Goal: Find specific page/section: Find specific page/section

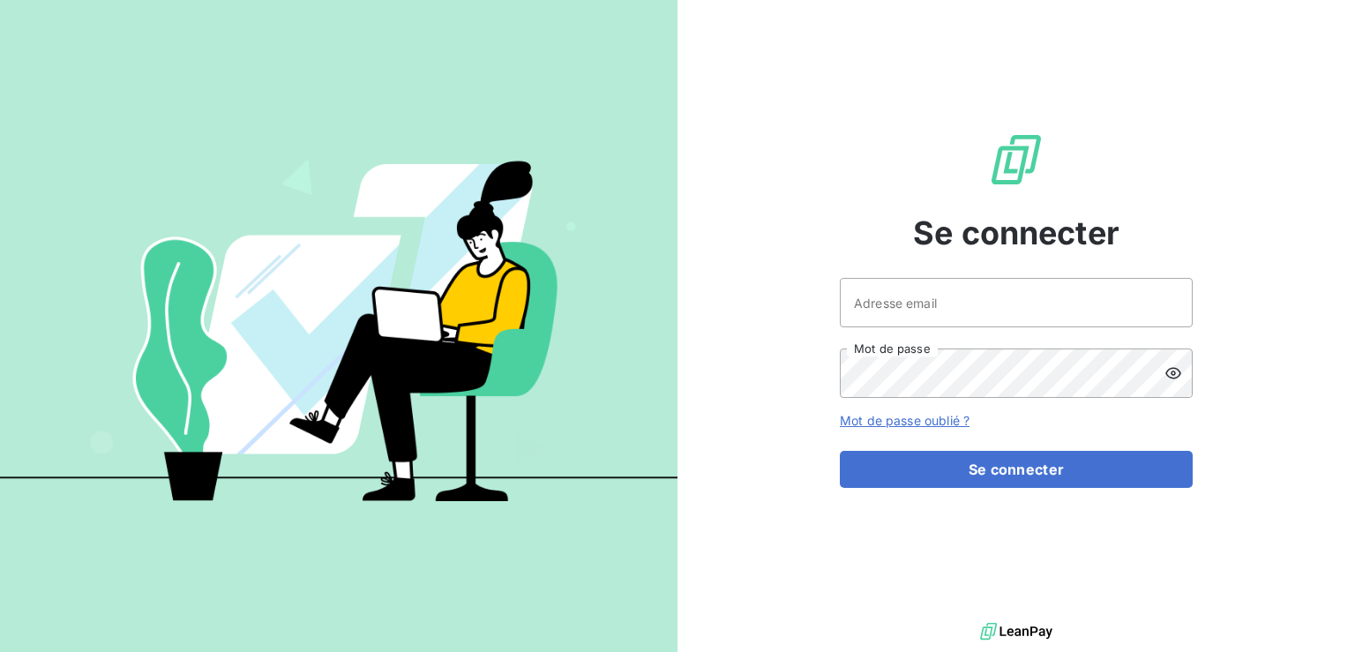
type input "[PERSON_NAME][EMAIL_ADDRESS][DOMAIN_NAME]"
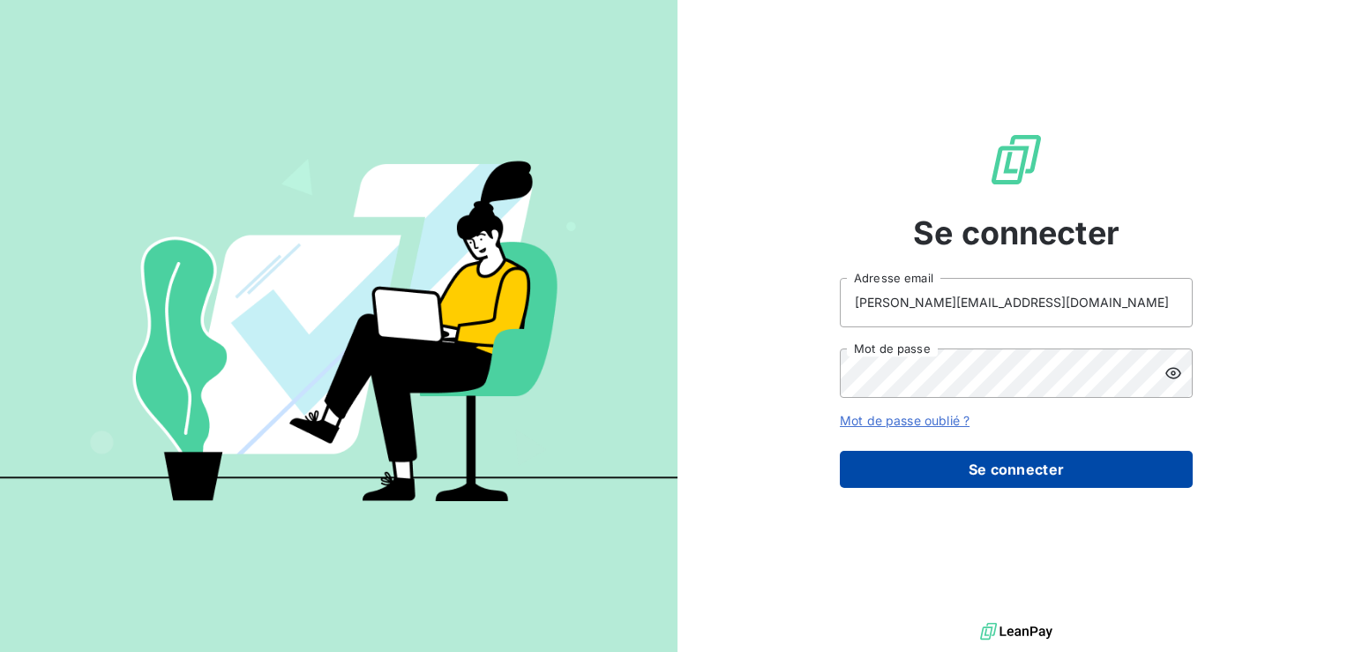
click at [1021, 467] on button "Se connecter" at bounding box center [1016, 469] width 353 height 37
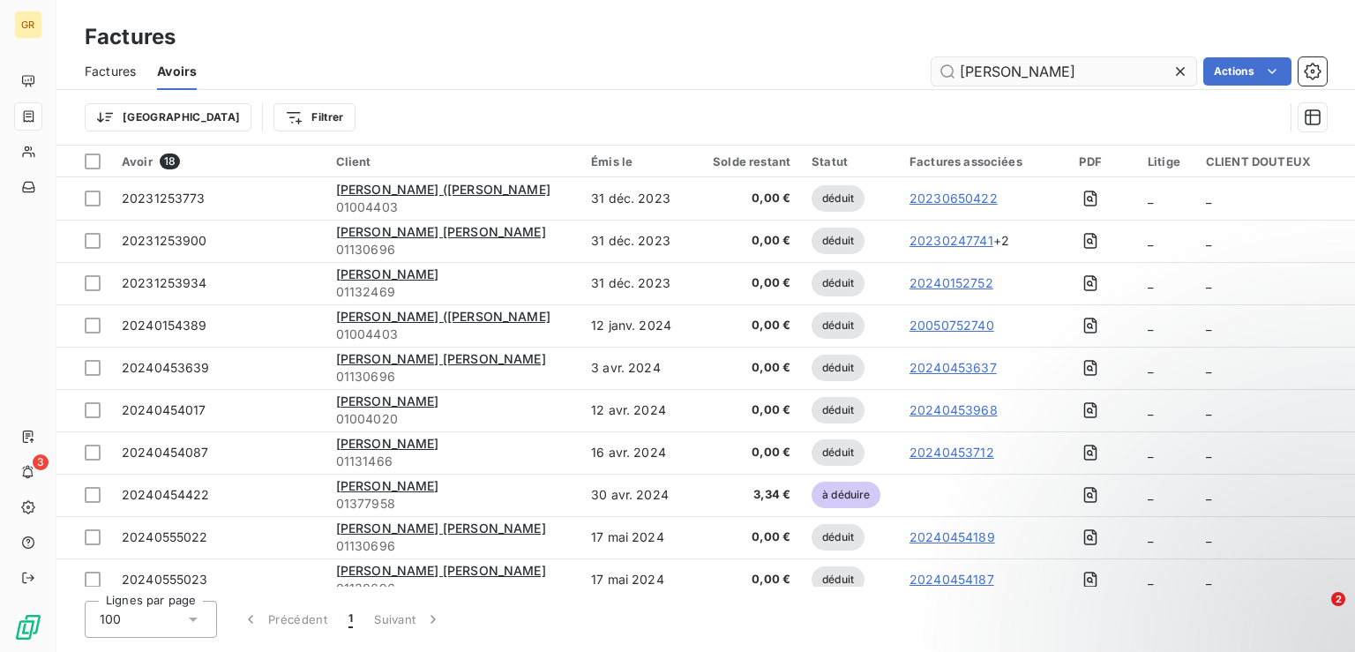
drag, startPoint x: 1049, startPoint y: 71, endPoint x: 956, endPoint y: 75, distance: 93.6
click at [956, 75] on input "[PERSON_NAME]" at bounding box center [1063, 71] width 265 height 28
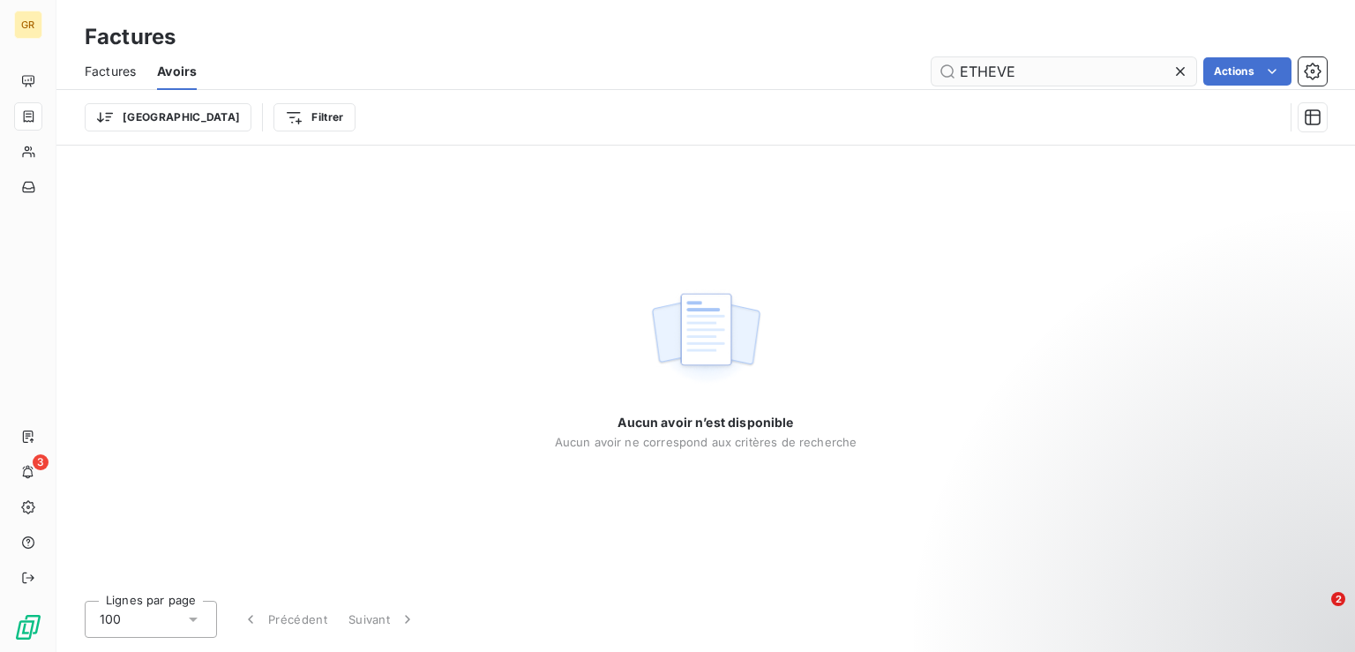
type input "ETHEVE"
click at [111, 63] on span "Factures" at bounding box center [110, 72] width 51 height 18
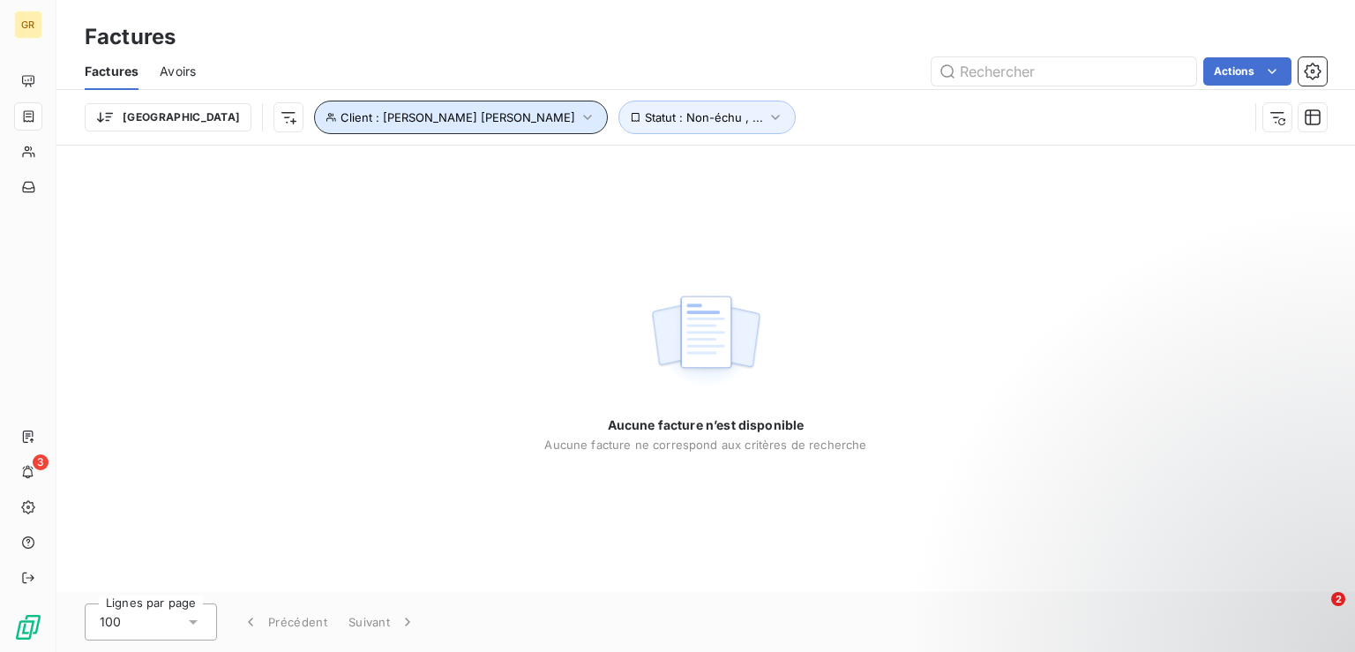
click at [579, 111] on icon "button" at bounding box center [588, 117] width 18 height 18
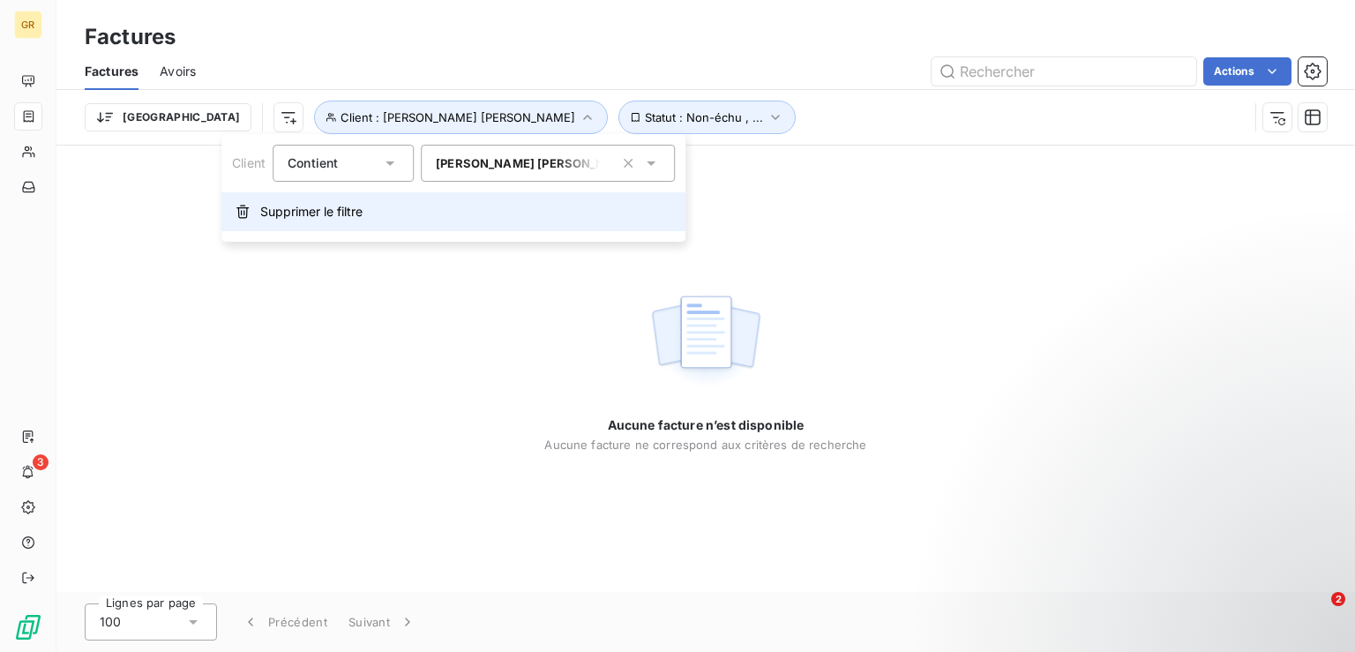
click at [332, 211] on span "Supprimer le filtre" at bounding box center [311, 212] width 102 height 18
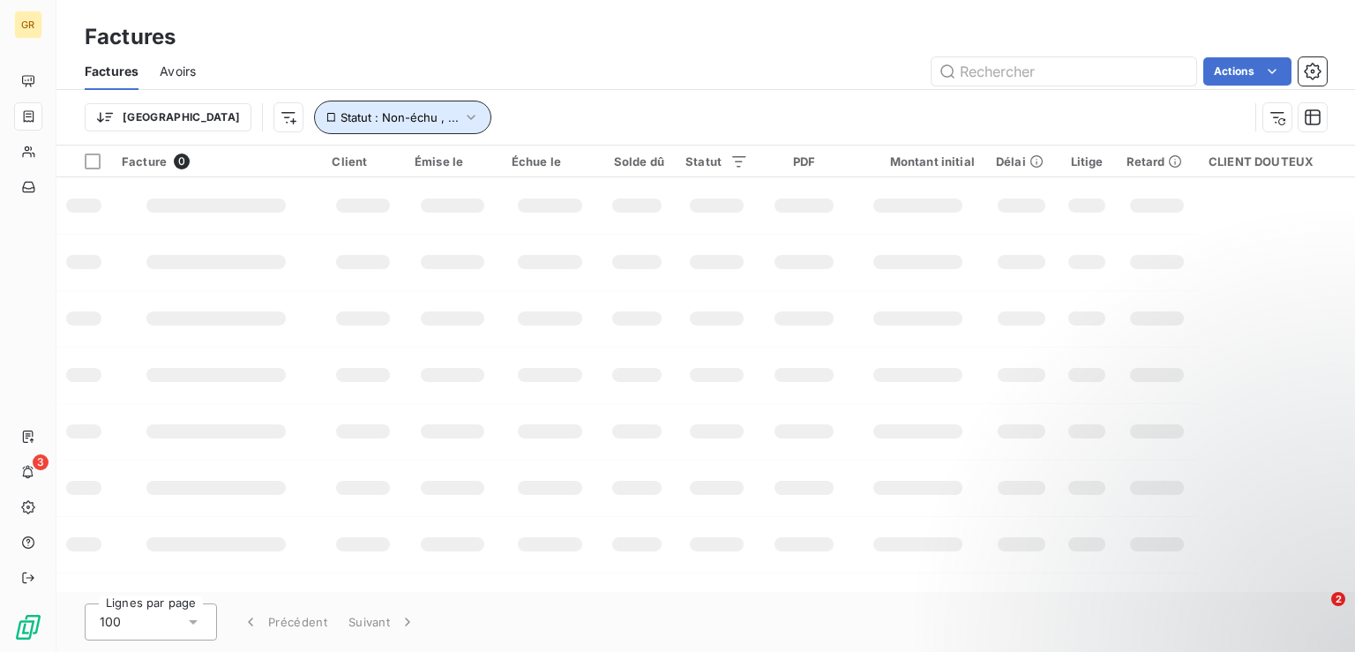
click at [462, 116] on icon "button" at bounding box center [471, 117] width 18 height 18
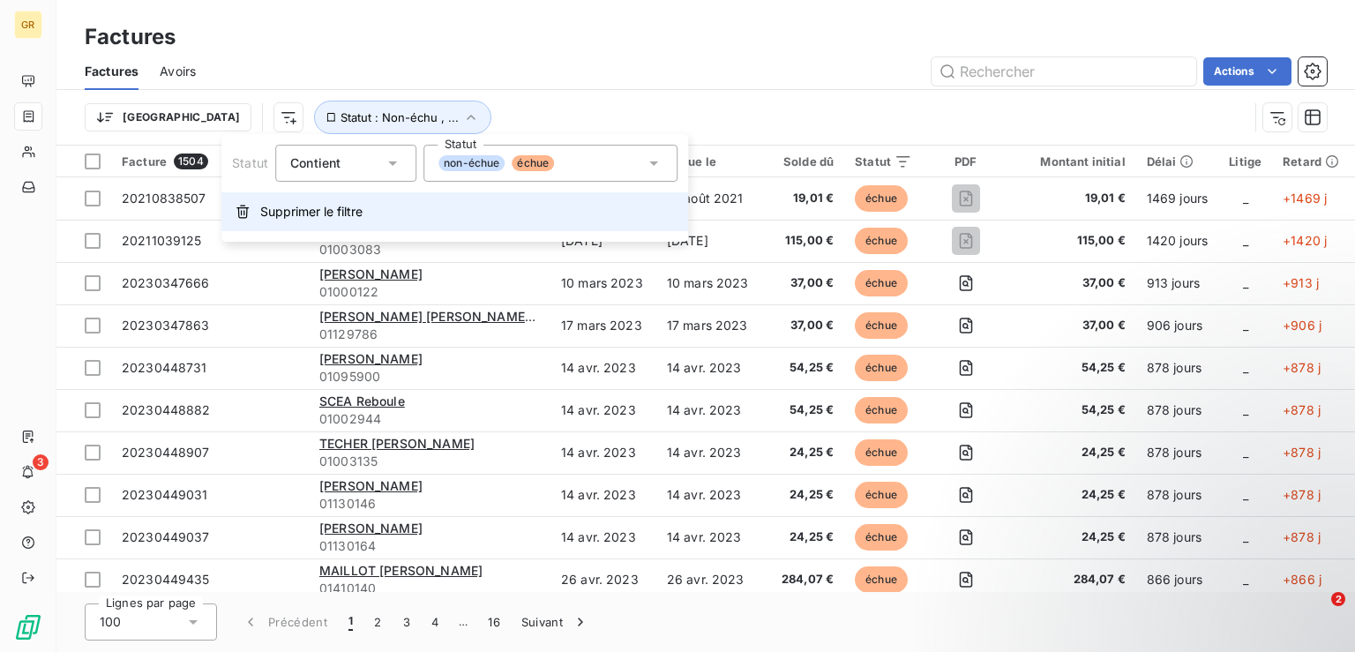
click at [340, 207] on span "Supprimer le filtre" at bounding box center [311, 212] width 102 height 18
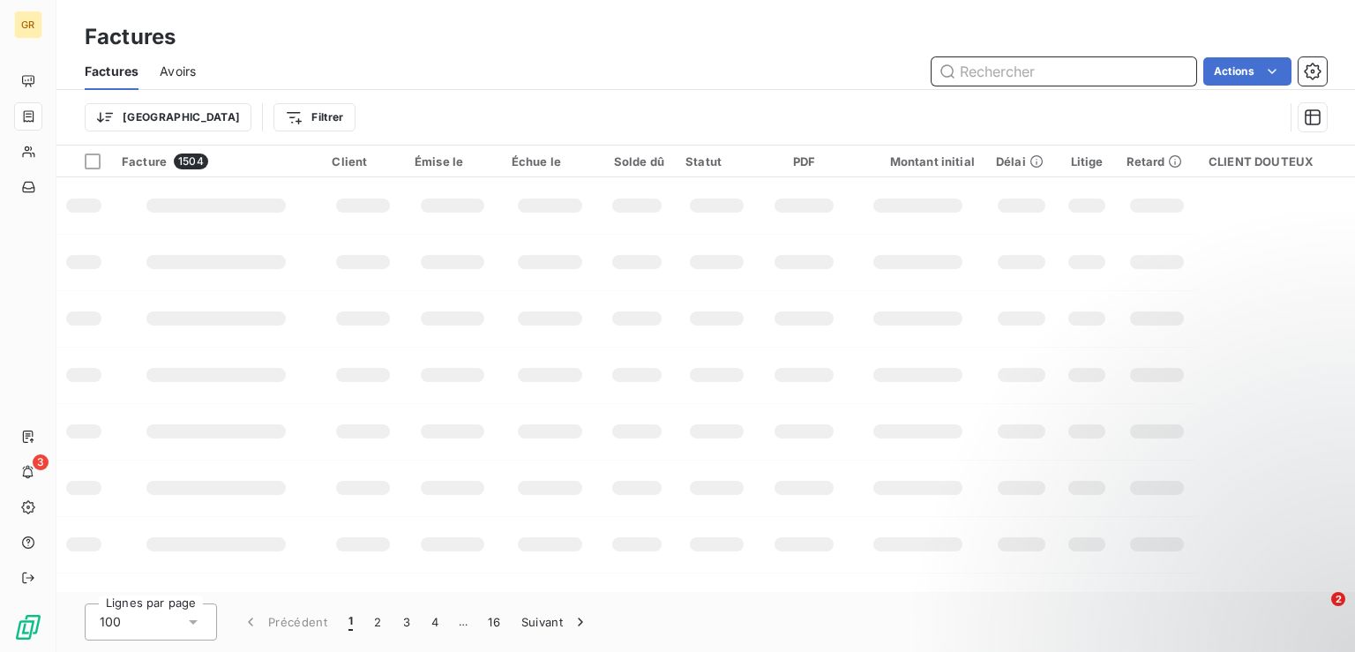
click at [984, 74] on input "text" at bounding box center [1063, 71] width 265 height 28
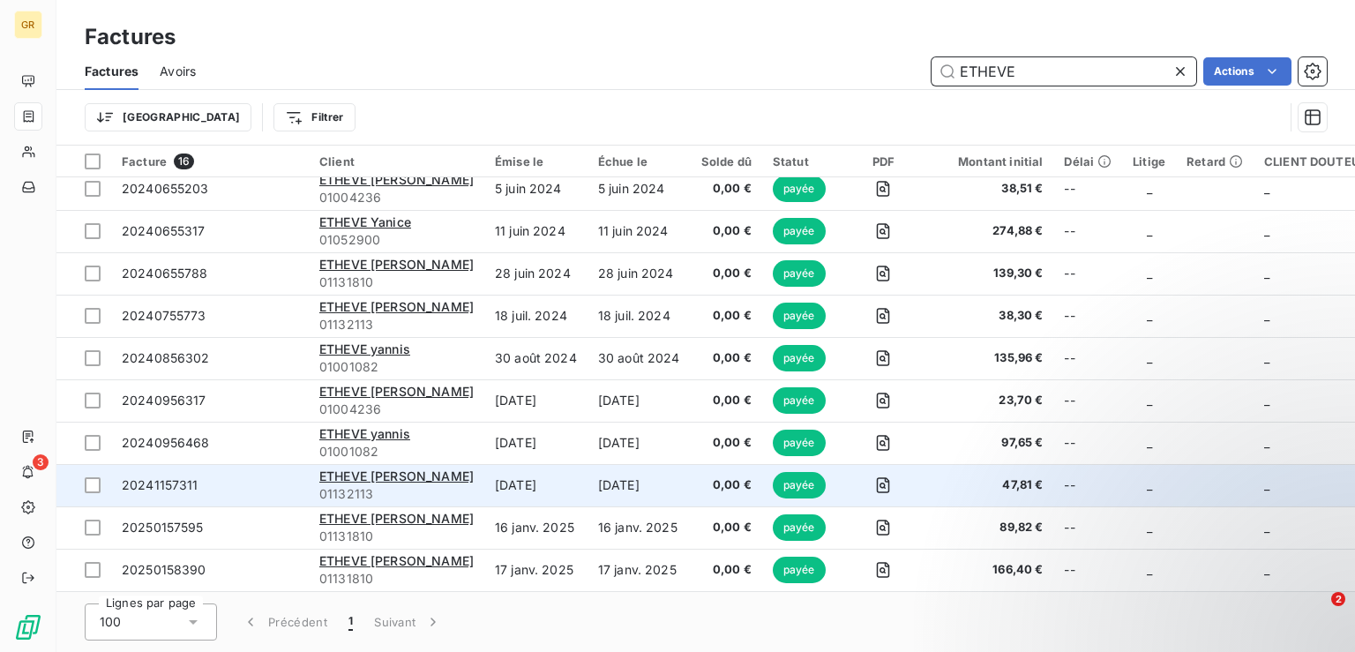
scroll to position [278, 0]
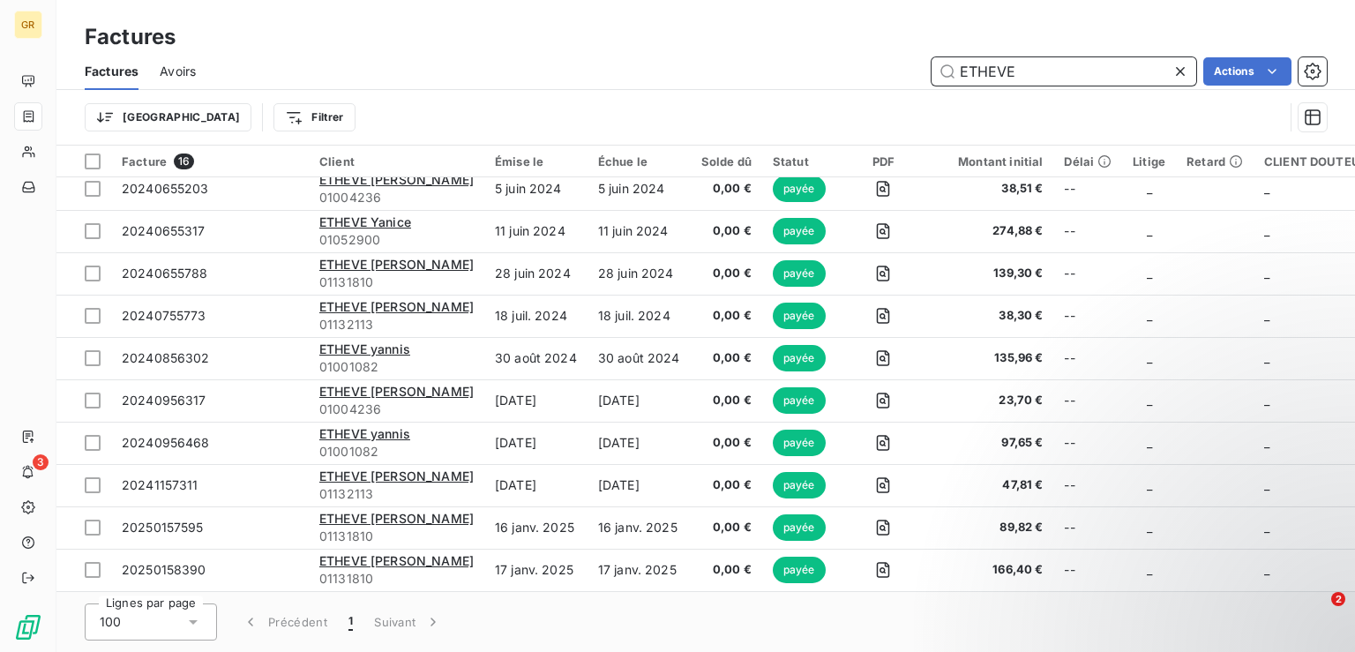
click at [989, 68] on input "ETHEVE" at bounding box center [1063, 71] width 265 height 28
type input "ETHEVE"
